Goal: Transaction & Acquisition: Subscribe to service/newsletter

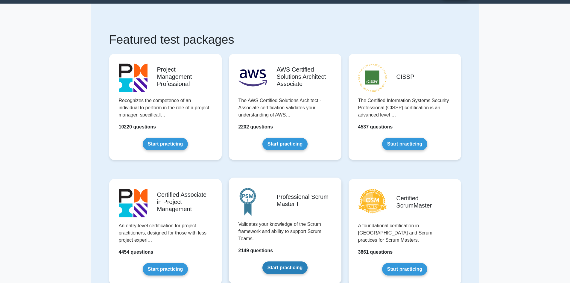
scroll to position [30, 0]
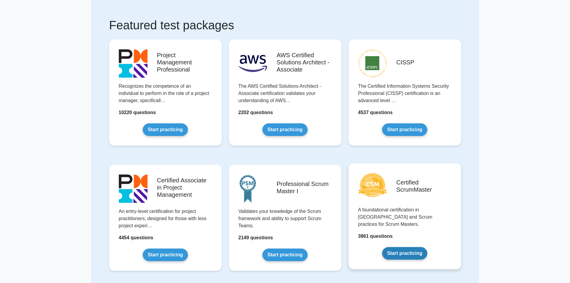
click at [407, 247] on link "Start practicing" at bounding box center [404, 253] width 45 height 13
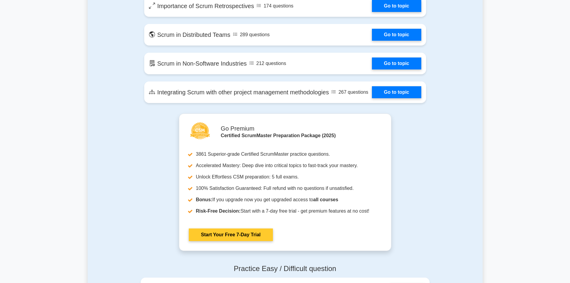
scroll to position [1107, 0]
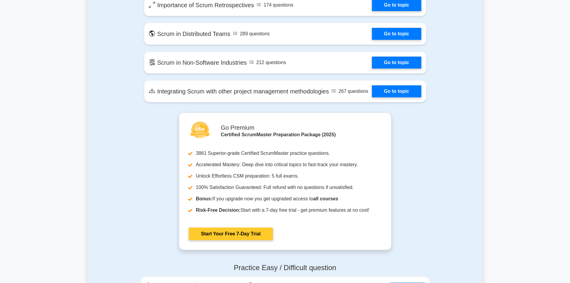
click at [230, 240] on link "Start Your Free 7-Day Trial" at bounding box center [231, 233] width 84 height 13
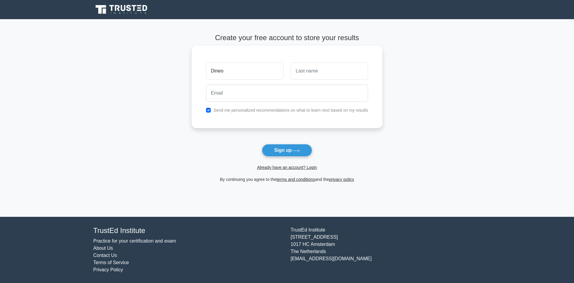
type input "Dineo"
click at [301, 68] on input "text" at bounding box center [329, 70] width 77 height 17
type input "Motleleng"
click at [224, 94] on input "email" at bounding box center [287, 92] width 162 height 17
type input "[EMAIL_ADDRESS][DOMAIN_NAME]"
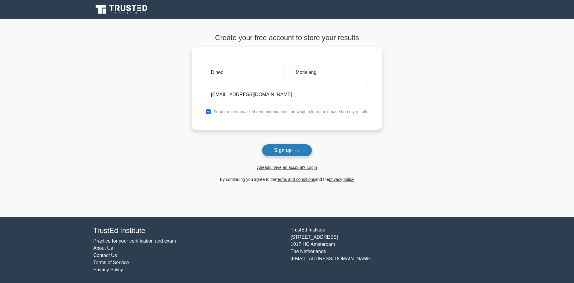
click at [293, 150] on button "Sign up" at bounding box center [287, 150] width 50 height 13
